Goal: Task Accomplishment & Management: Manage account settings

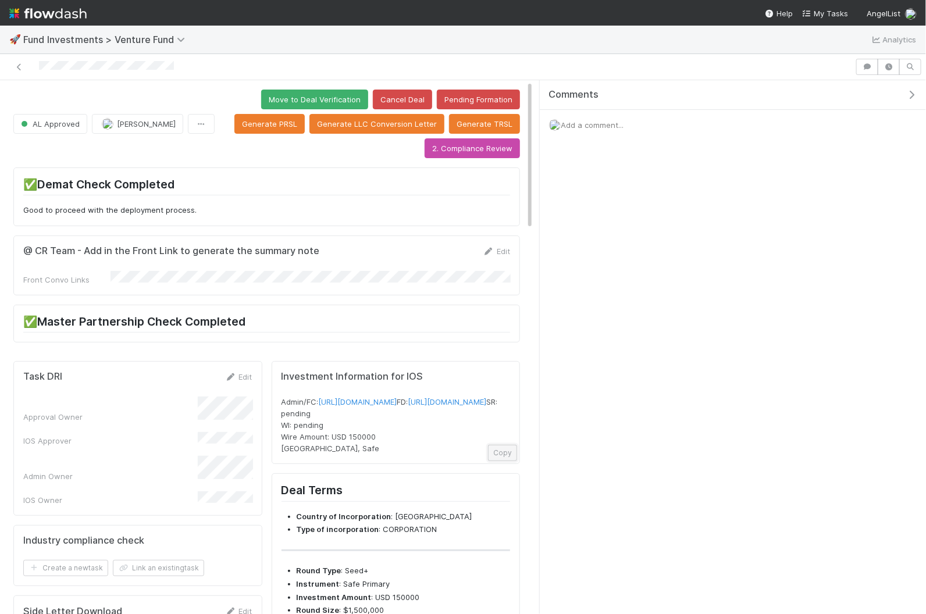
click at [506, 461] on button "Copy" at bounding box center [502, 453] width 29 height 16
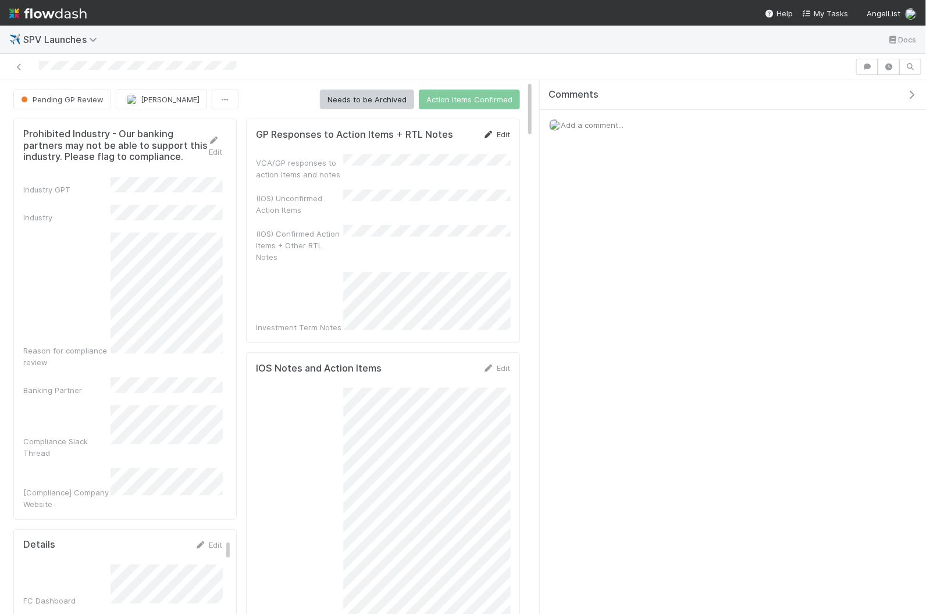
click at [499, 131] on link "Edit" at bounding box center [496, 134] width 27 height 9
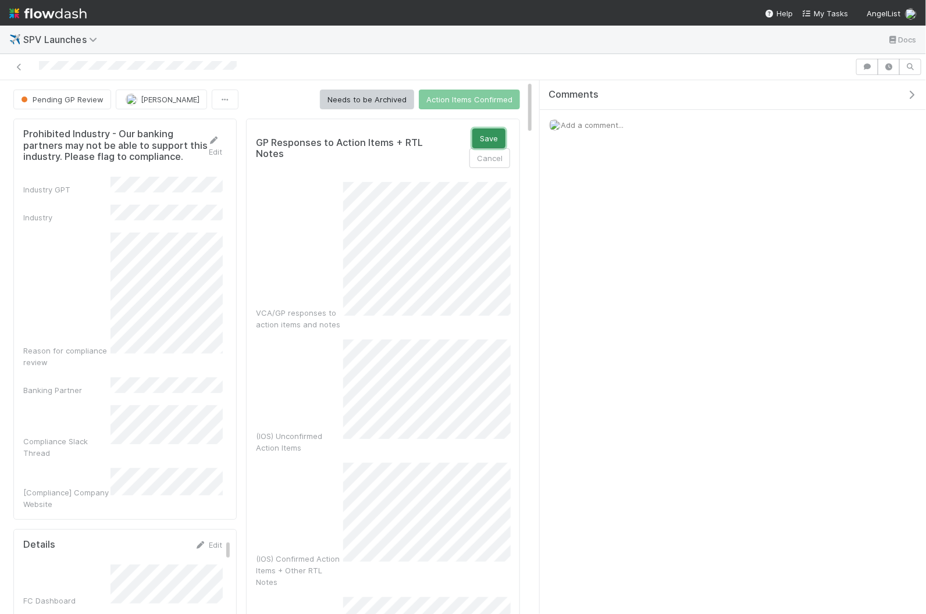
click at [486, 134] on button "Save" at bounding box center [488, 139] width 33 height 20
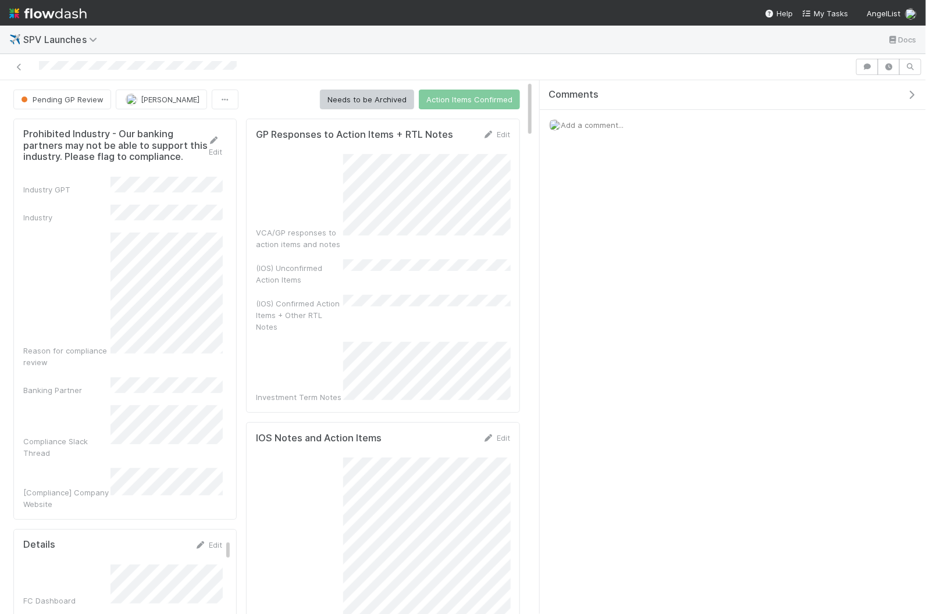
click at [912, 94] on icon "button" at bounding box center [912, 94] width 12 height 9
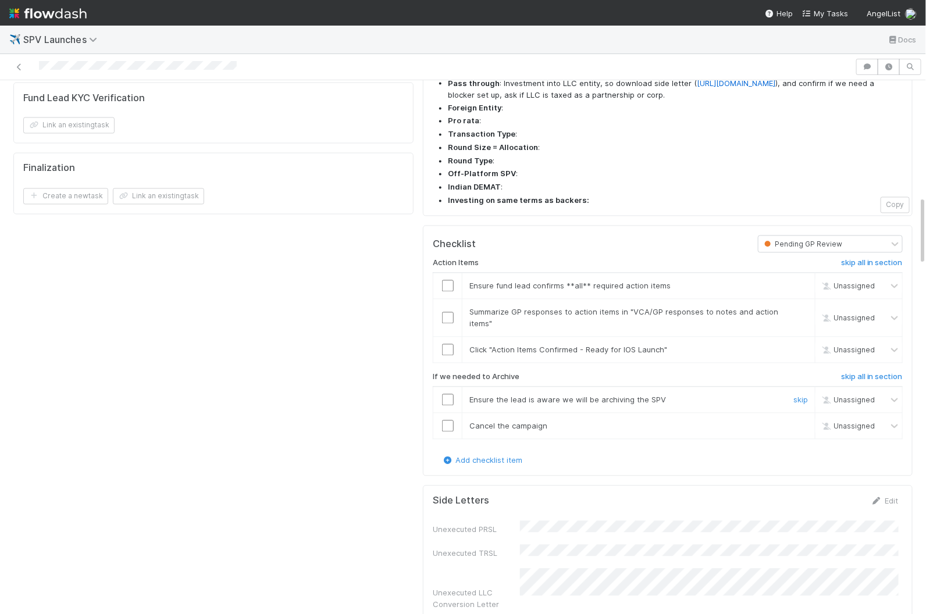
scroll to position [895, 0]
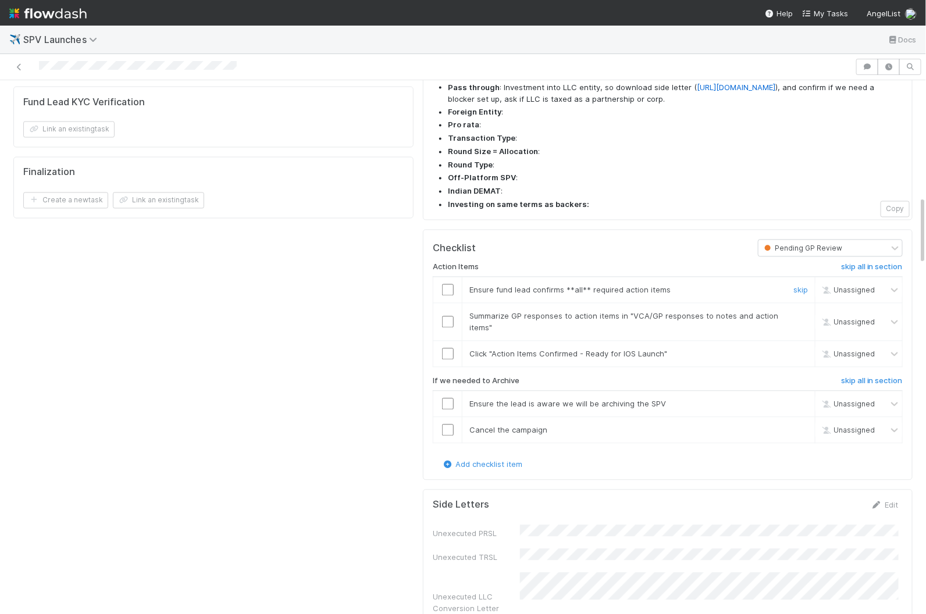
click at [445, 285] on input "checkbox" at bounding box center [448, 291] width 12 height 12
click at [447, 317] on input "checkbox" at bounding box center [448, 323] width 12 height 12
click at [448, 349] on input "checkbox" at bounding box center [448, 355] width 12 height 12
click at [449, 317] on input "checkbox" at bounding box center [448, 323] width 12 height 12
click at [447, 285] on input "checkbox" at bounding box center [448, 291] width 12 height 12
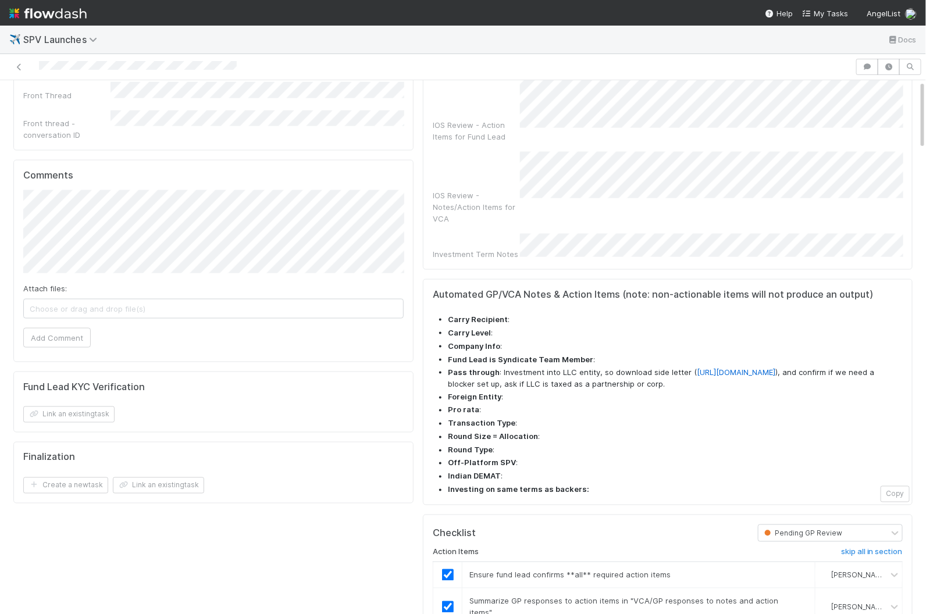
scroll to position [0, 0]
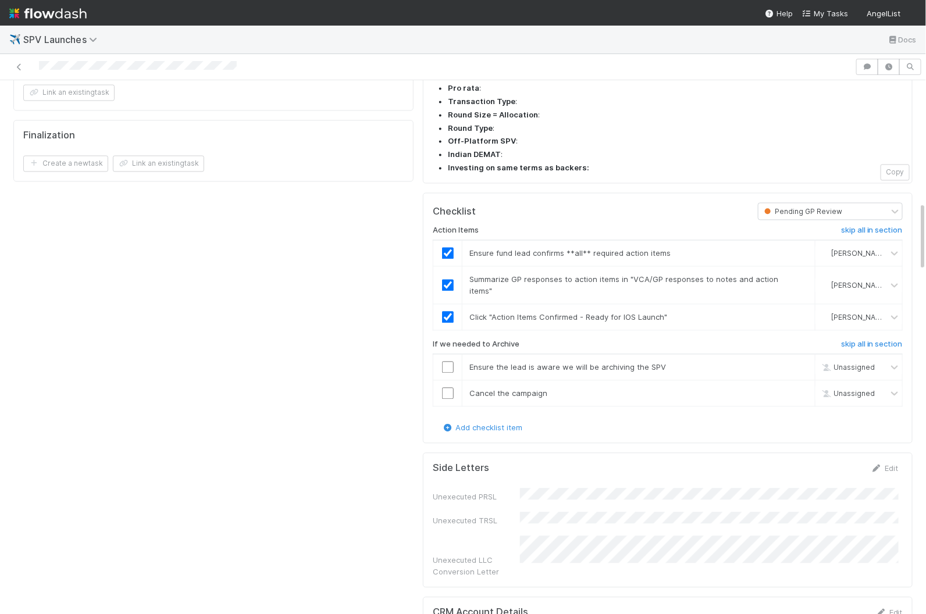
scroll to position [943, 0]
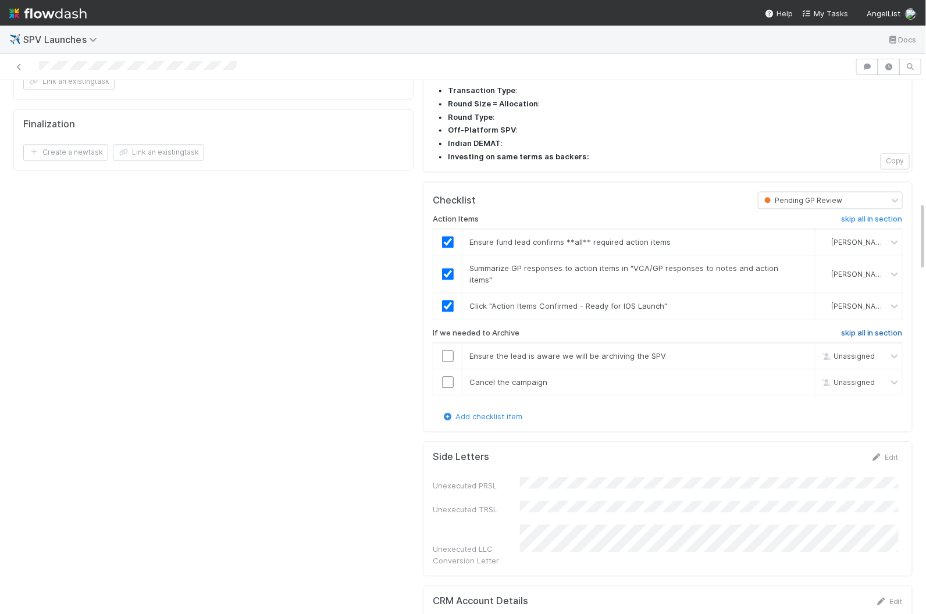
click at [866, 329] on h6 "skip all in section" at bounding box center [872, 333] width 62 height 9
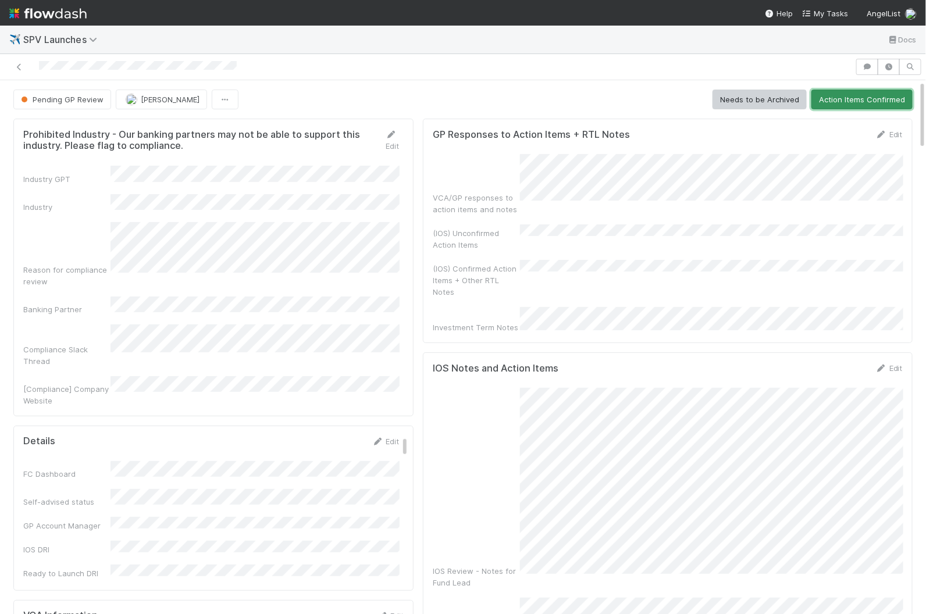
click at [858, 105] on button "Action Items Confirmed" at bounding box center [862, 100] width 101 height 20
